Goal: Find specific page/section: Find specific page/section

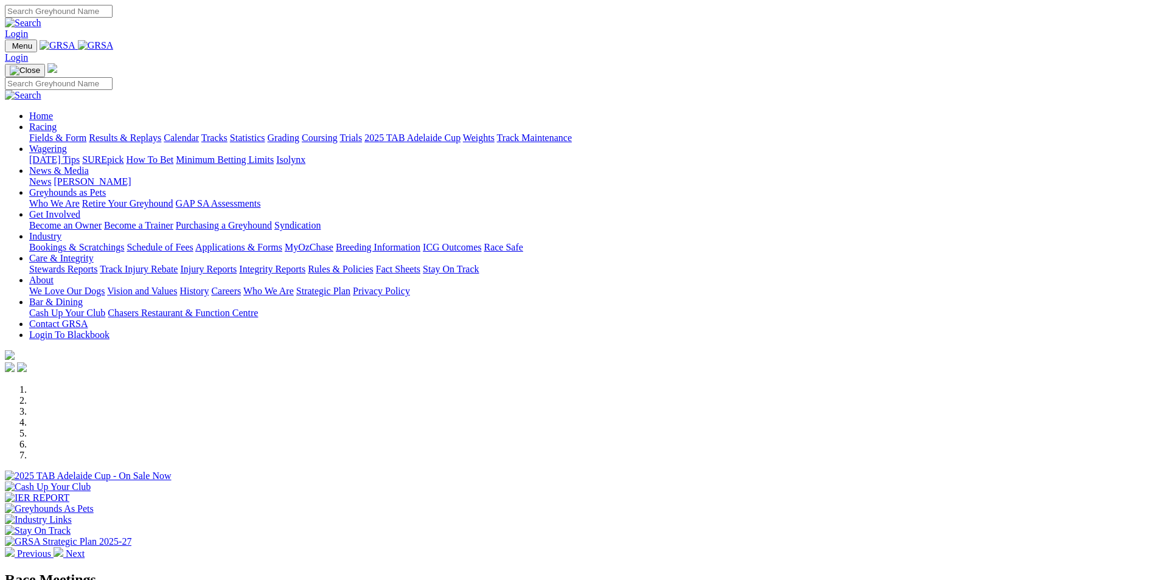
click at [337, 133] on link "Coursing" at bounding box center [320, 138] width 36 height 10
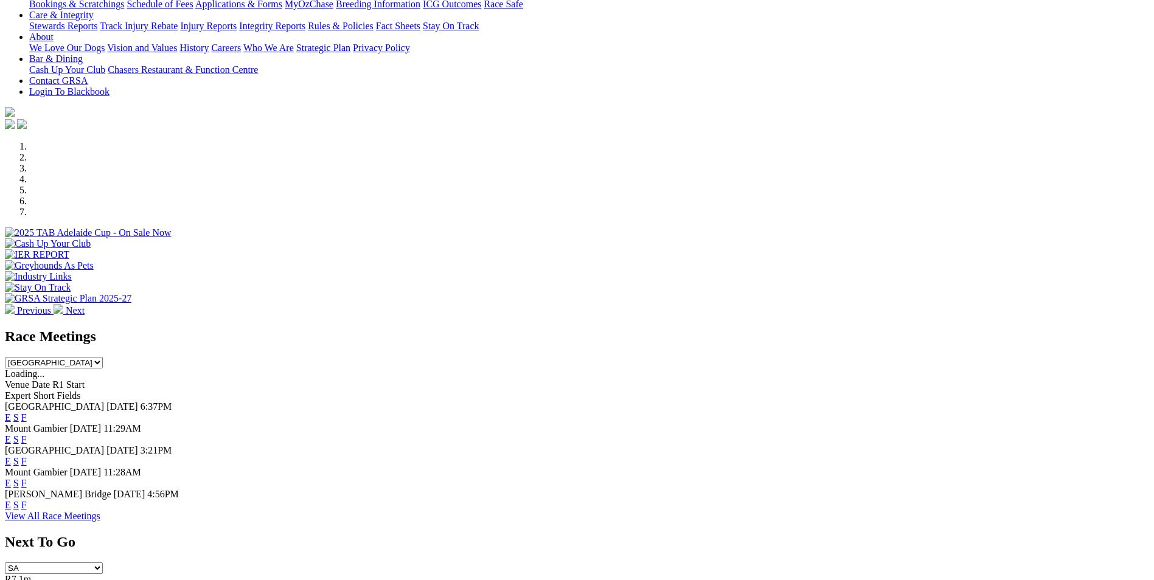
click at [27, 456] on link "F" at bounding box center [23, 461] width 5 height 10
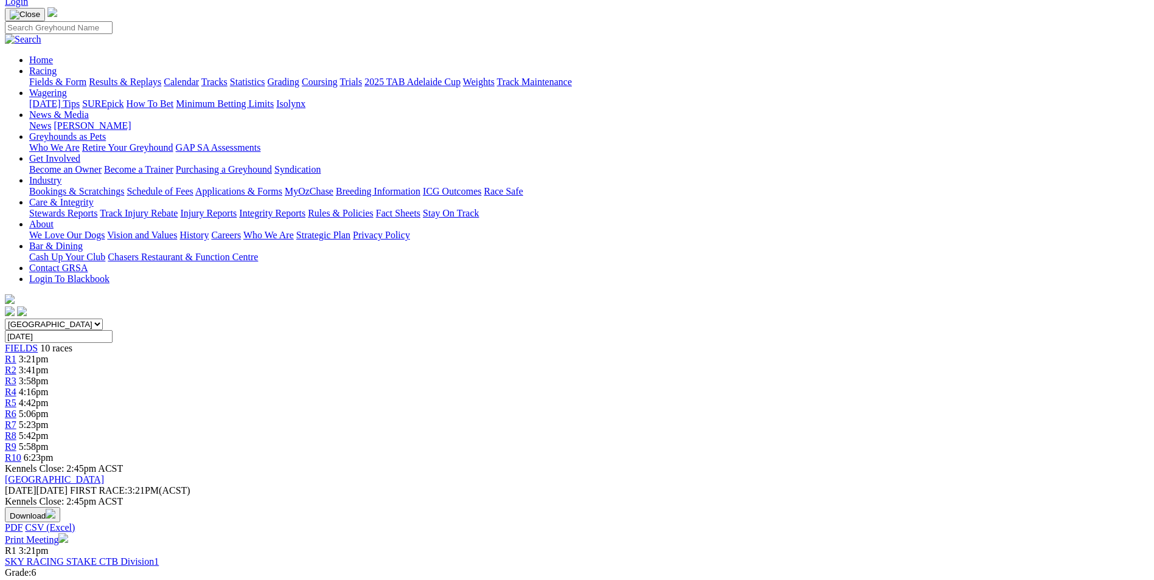
scroll to position [61, 0]
